Goal: Navigation & Orientation: Find specific page/section

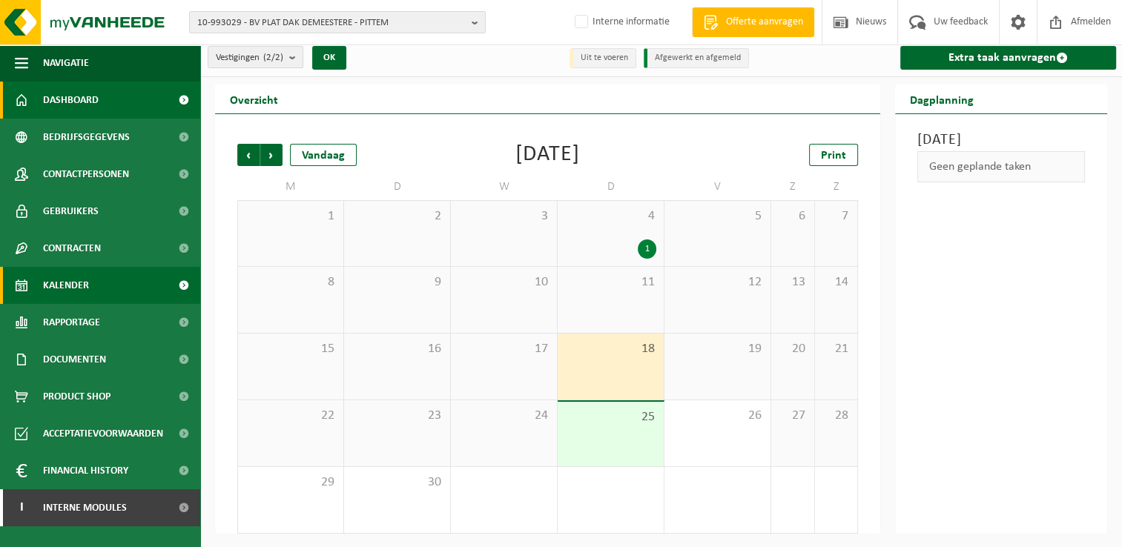
click at [104, 100] on link "Dashboard" at bounding box center [100, 100] width 200 height 37
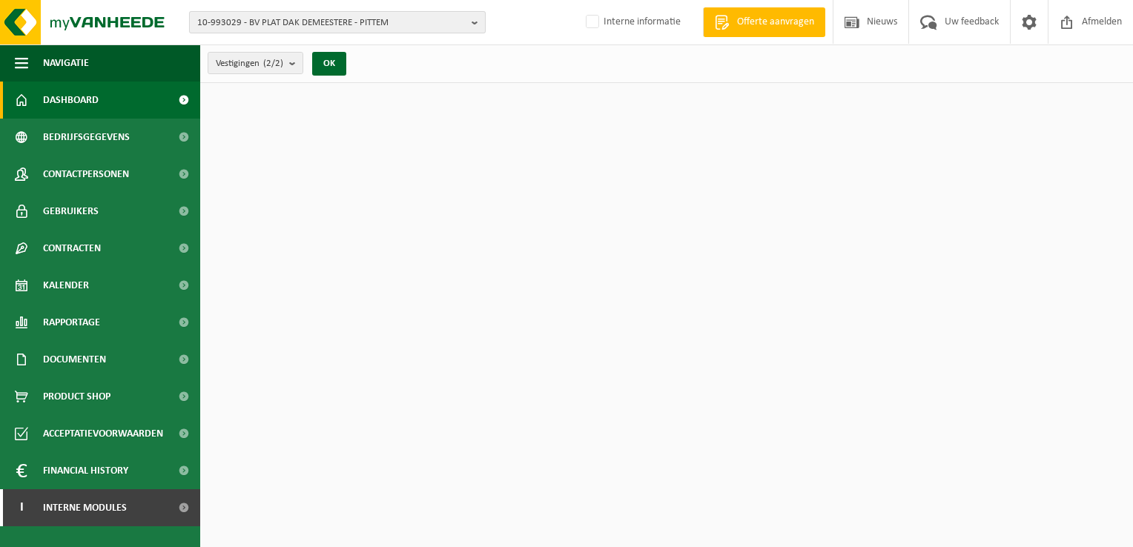
click at [472, 25] on b "button" at bounding box center [478, 22] width 13 height 21
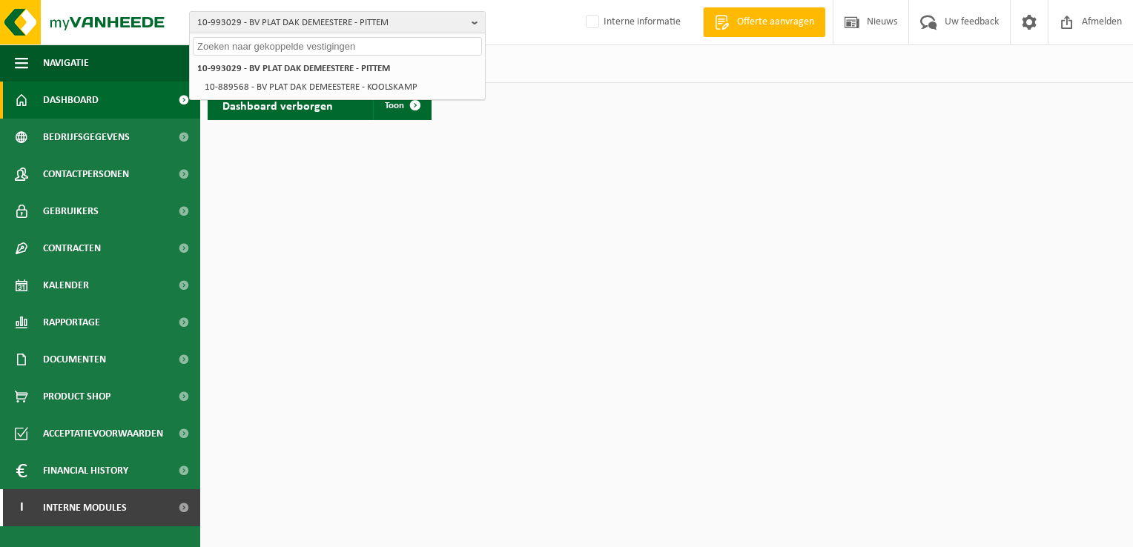
click at [400, 45] on input "text" at bounding box center [337, 46] width 289 height 19
paste input "10-815471"
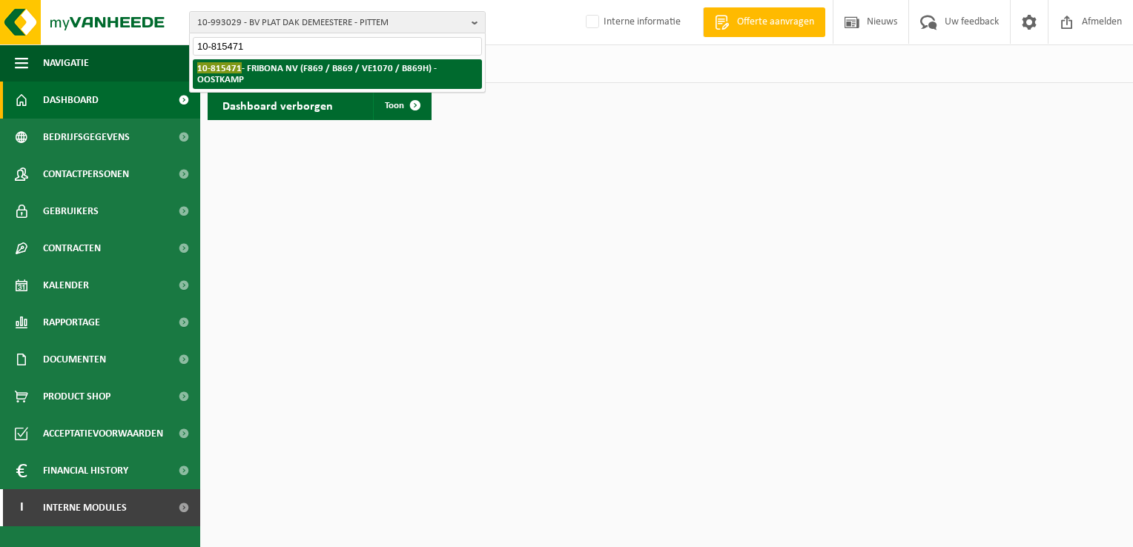
type input "10-815471"
click at [389, 81] on li "10-815471 - FRIBONA NV (F869 / B869 / VE1070 / B869H) - OOSTKAMP" at bounding box center [337, 74] width 289 height 30
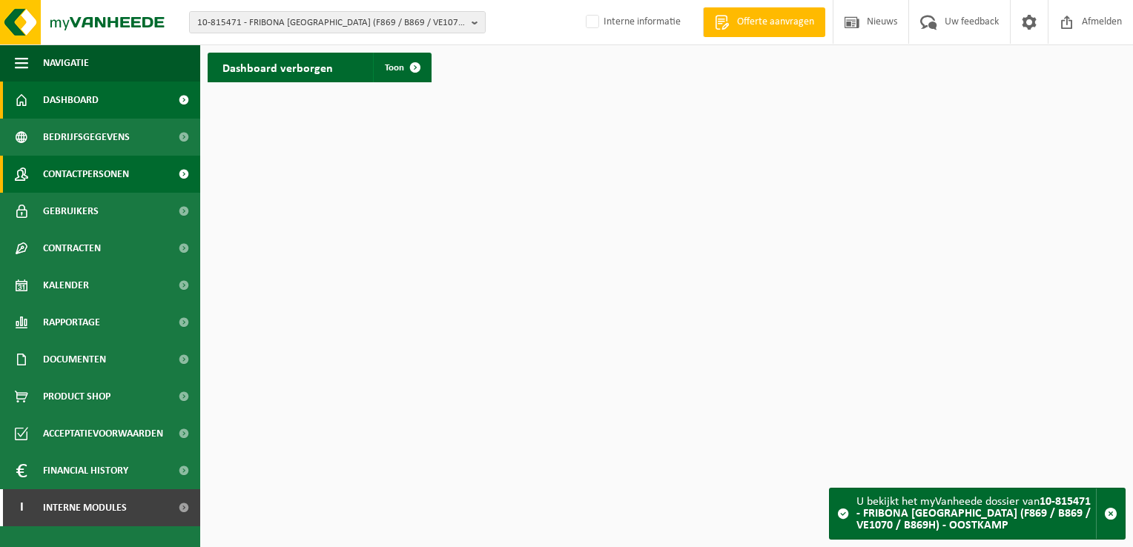
click at [99, 177] on span "Contactpersonen" at bounding box center [86, 174] width 86 height 37
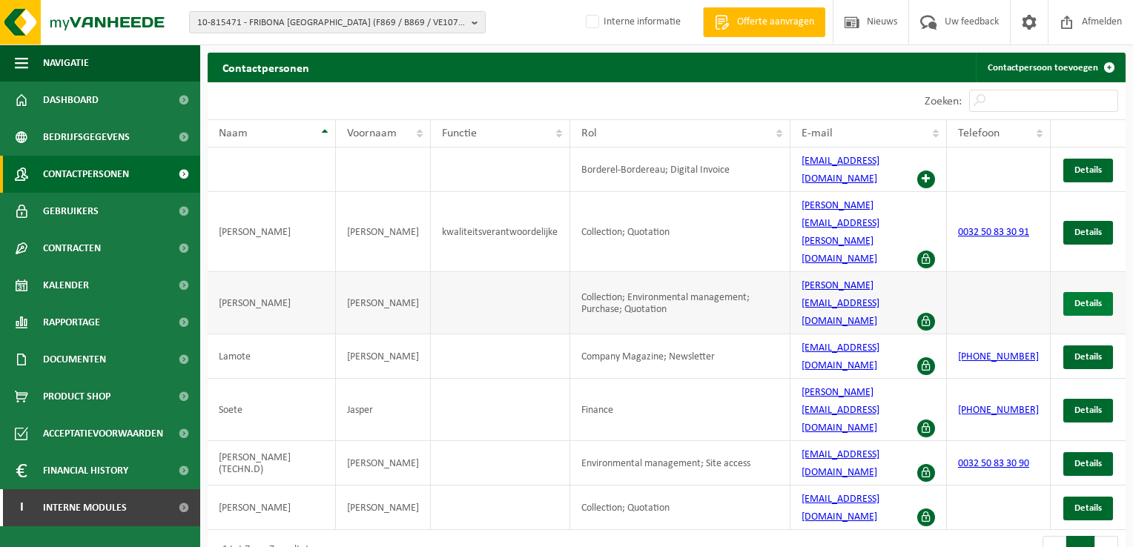
click at [1087, 299] on span "Details" at bounding box center [1087, 304] width 27 height 10
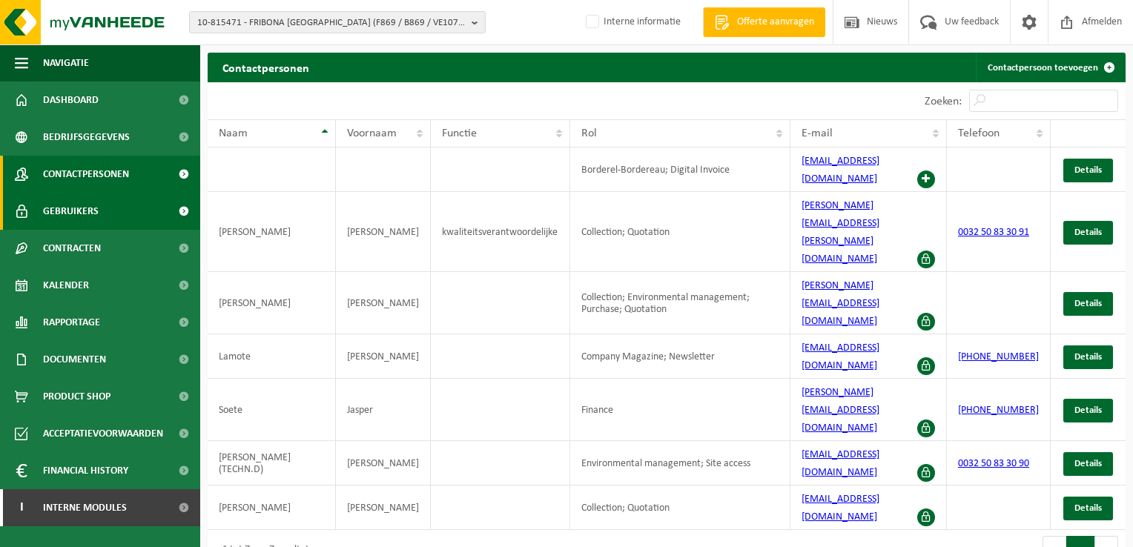
click at [84, 214] on span "Gebruikers" at bounding box center [71, 211] width 56 height 37
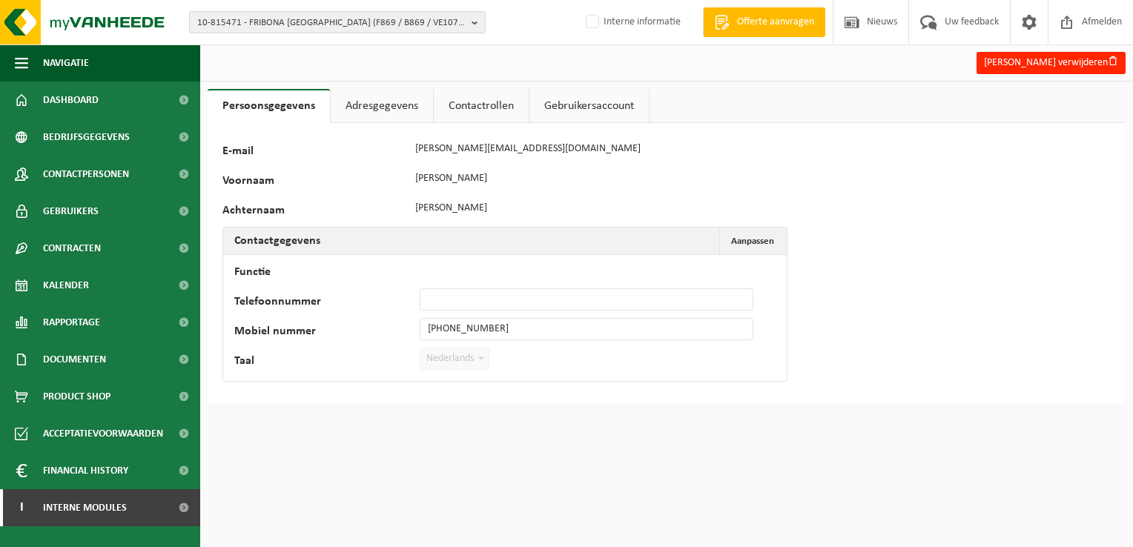
click at [380, 101] on link "Adresgegevens" at bounding box center [382, 106] width 102 height 34
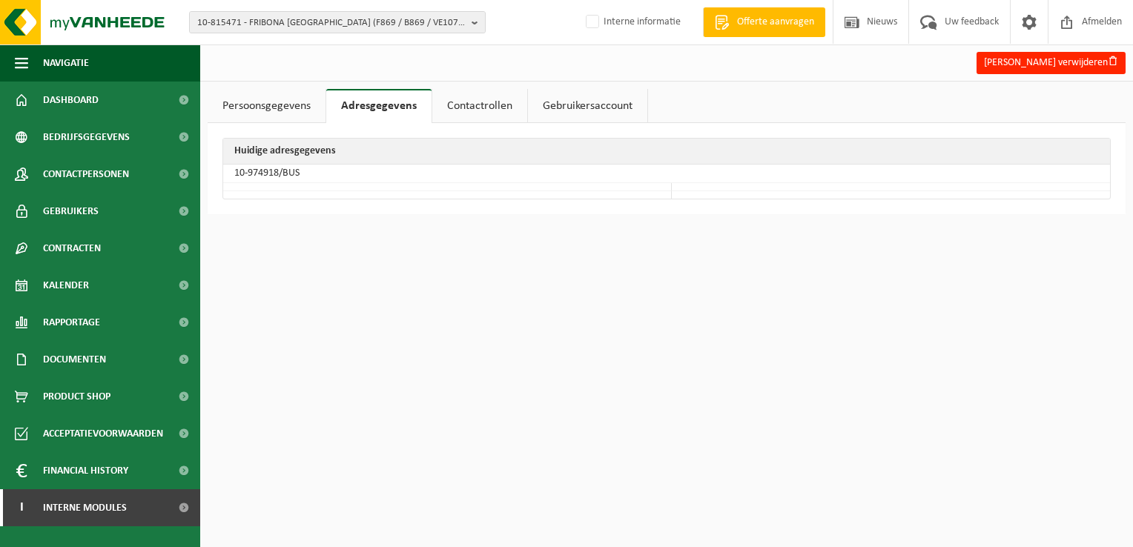
click at [495, 108] on link "Contactrollen" at bounding box center [479, 106] width 95 height 34
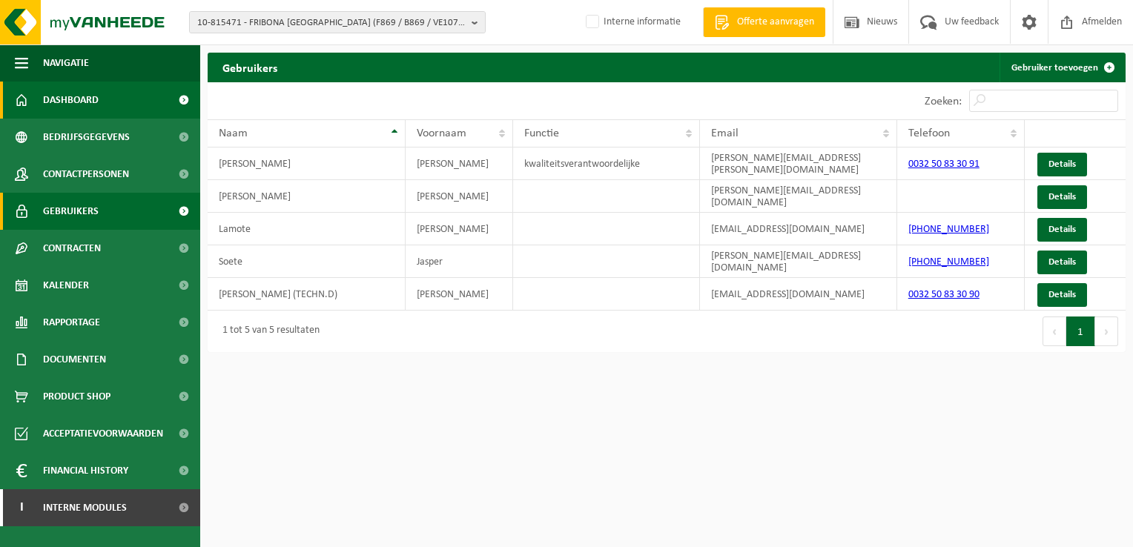
click at [79, 100] on span "Dashboard" at bounding box center [71, 100] width 56 height 37
